Goal: Task Accomplishment & Management: Use online tool/utility

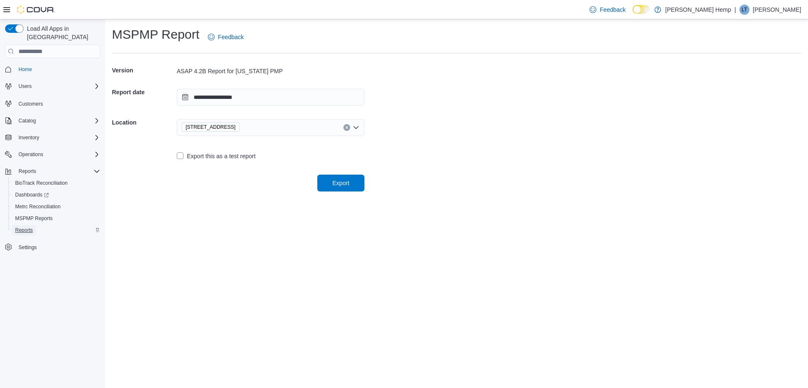
click at [26, 227] on span "Reports" at bounding box center [24, 230] width 18 height 7
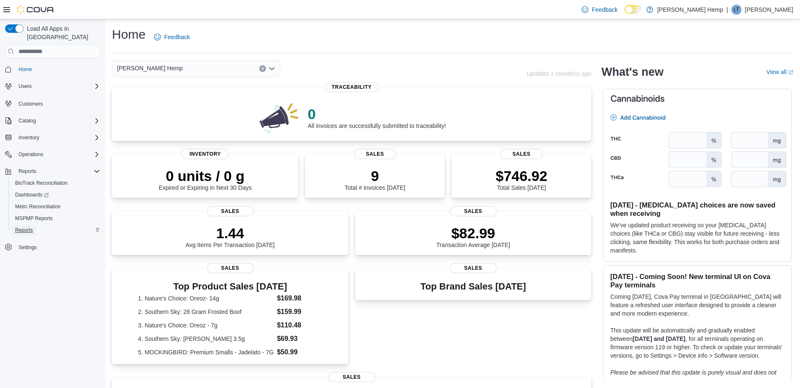
click at [22, 227] on span "Reports" at bounding box center [24, 230] width 18 height 7
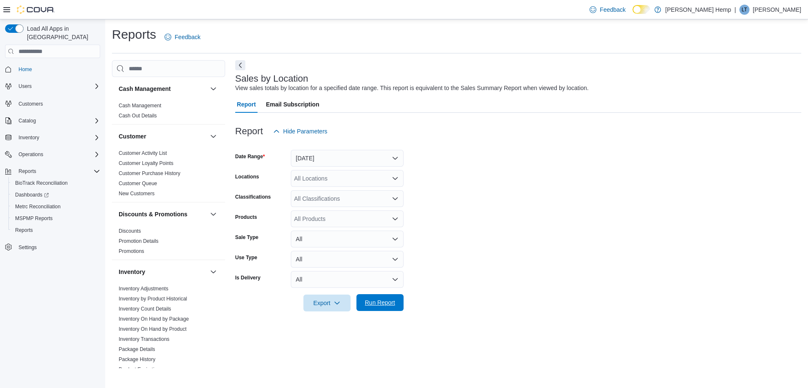
click at [382, 306] on span "Run Report" at bounding box center [380, 303] width 30 height 8
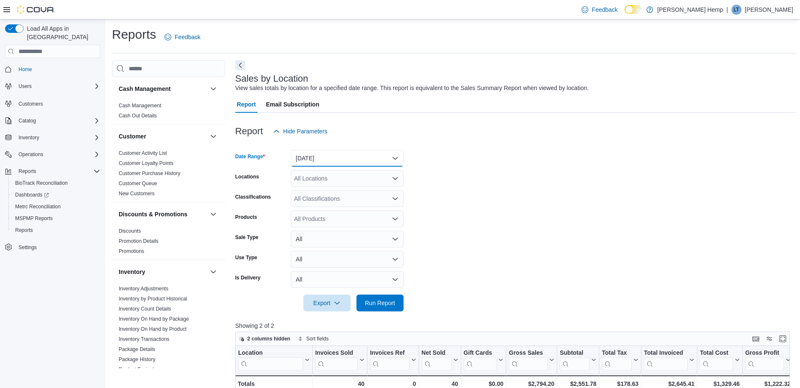
click at [393, 161] on button "[DATE]" at bounding box center [347, 158] width 113 height 17
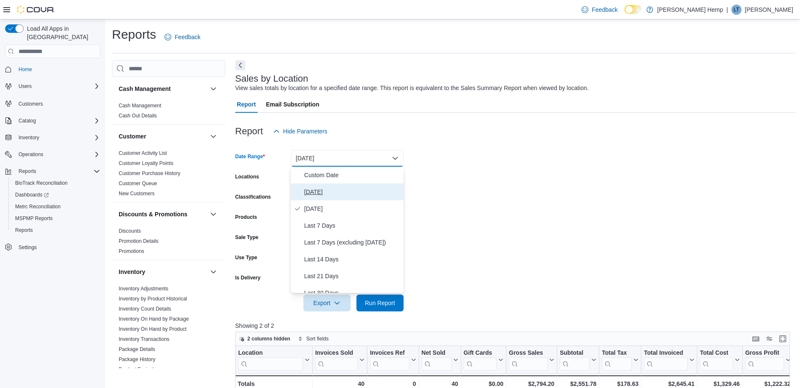
click at [326, 191] on span "[DATE]" at bounding box center [352, 192] width 96 height 10
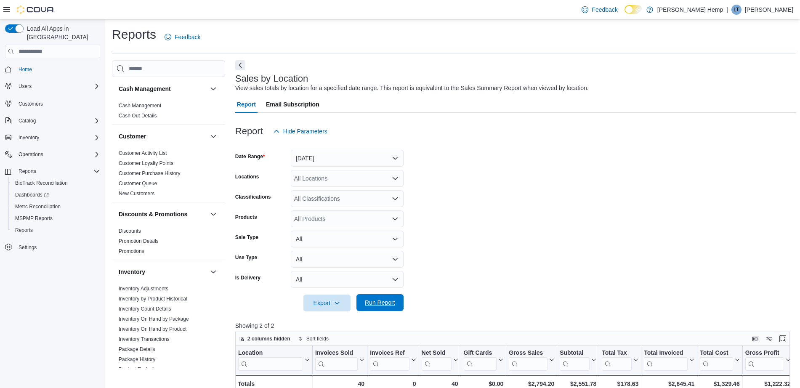
click at [374, 301] on span "Run Report" at bounding box center [380, 303] width 30 height 8
click at [680, 159] on form "Date Range [DATE] Locations All Locations Classifications All Classifications P…" at bounding box center [515, 226] width 561 height 172
